Goal: Book appointment/travel/reservation

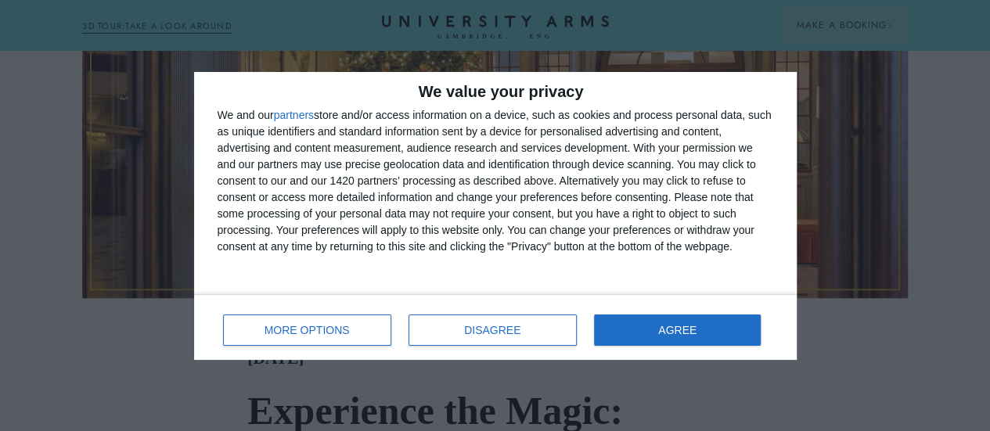
scroll to position [548, 0]
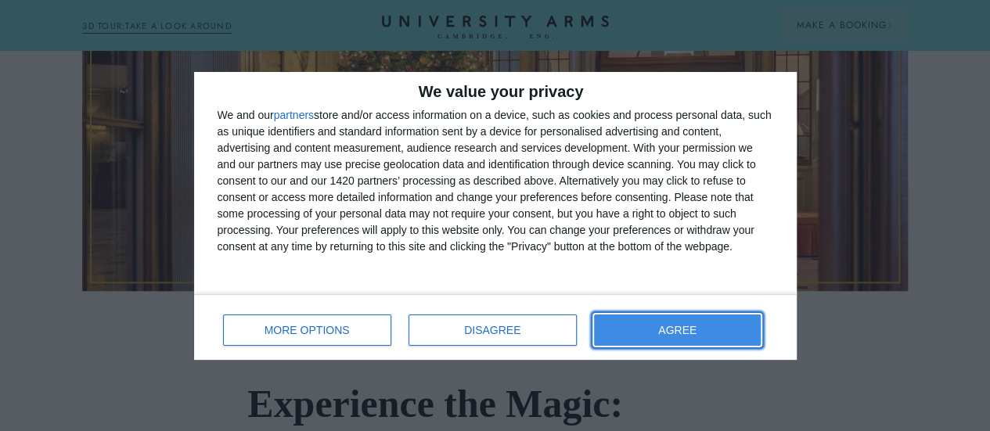
click at [725, 330] on button "AGREE" at bounding box center [678, 330] width 168 height 31
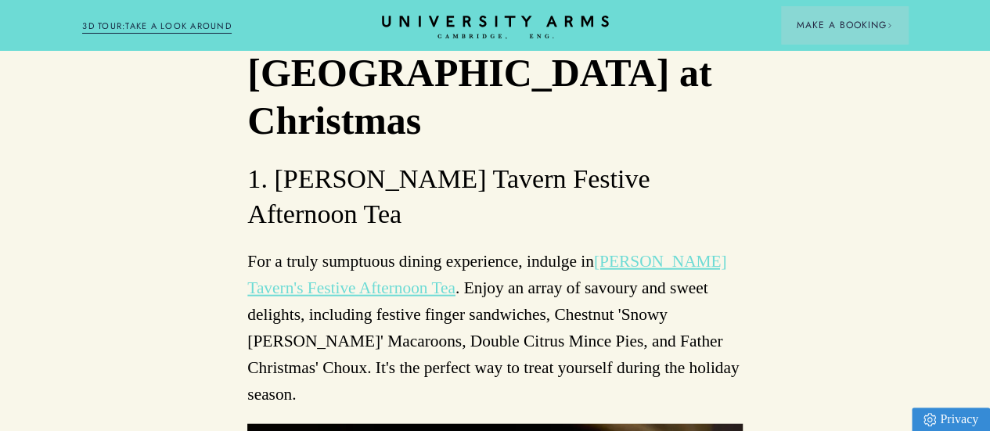
scroll to position [7306, 0]
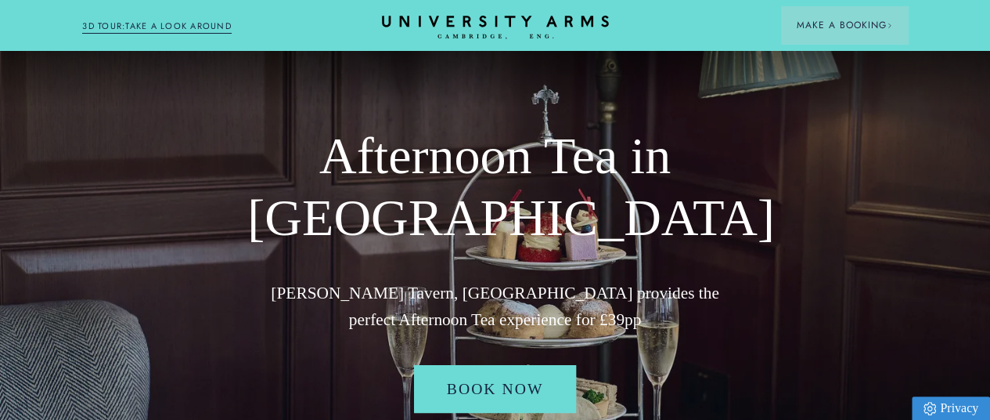
scroll to position [182, 0]
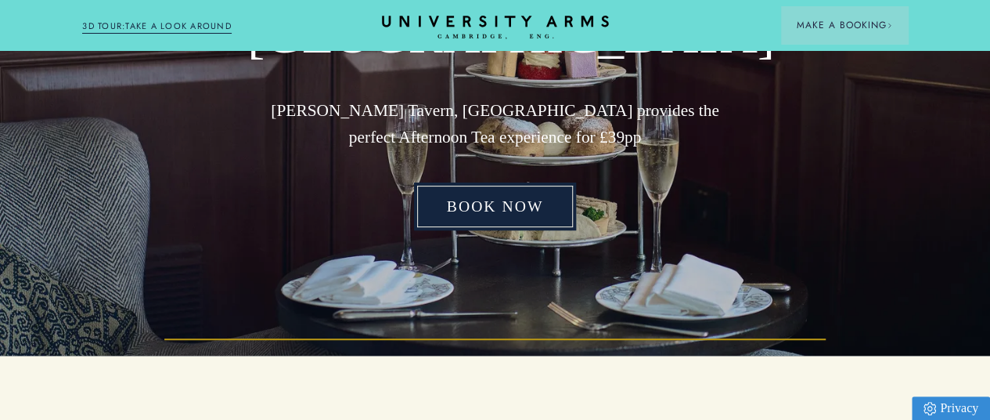
click at [454, 231] on link "Book Now" at bounding box center [495, 206] width 163 height 49
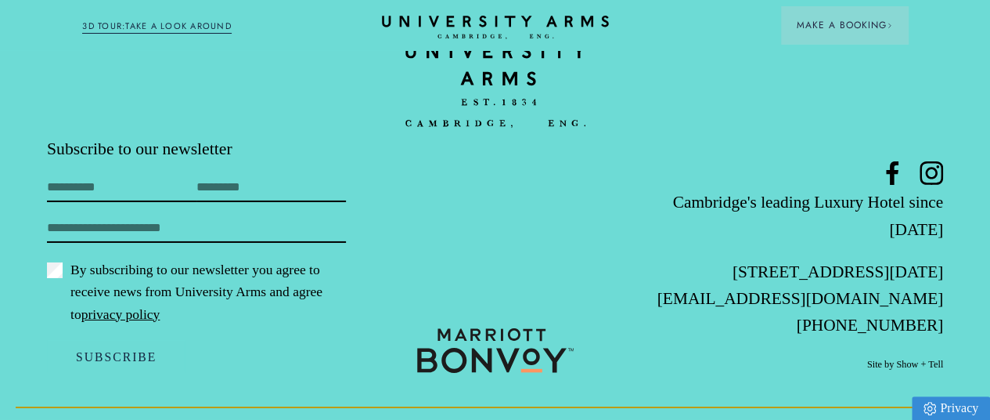
scroll to position [2634, 0]
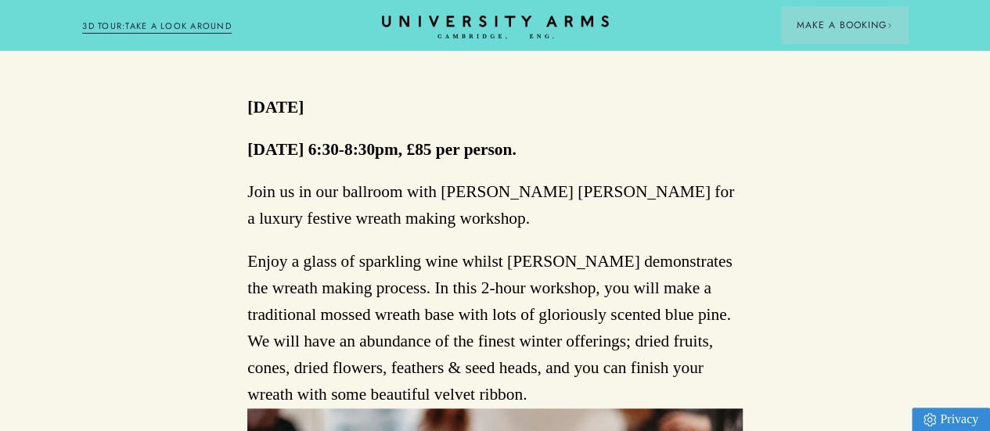
scroll to position [730, 0]
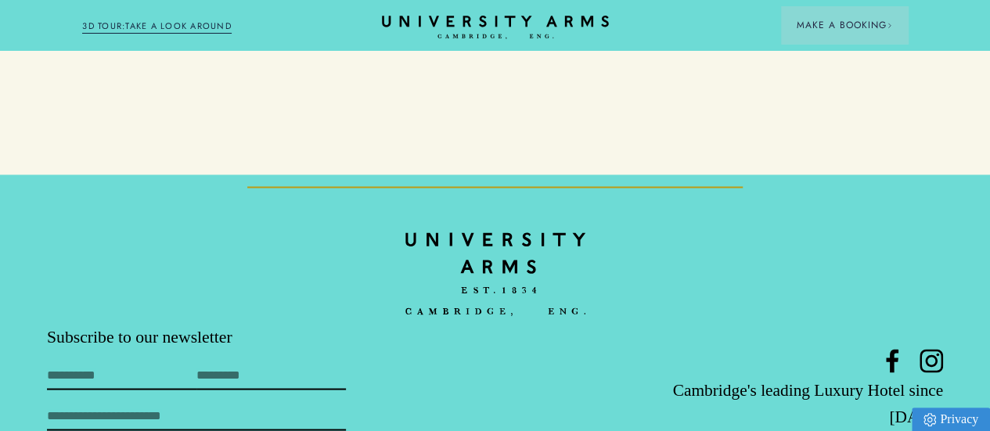
scroll to position [1278, 0]
